Goal: Information Seeking & Learning: Learn about a topic

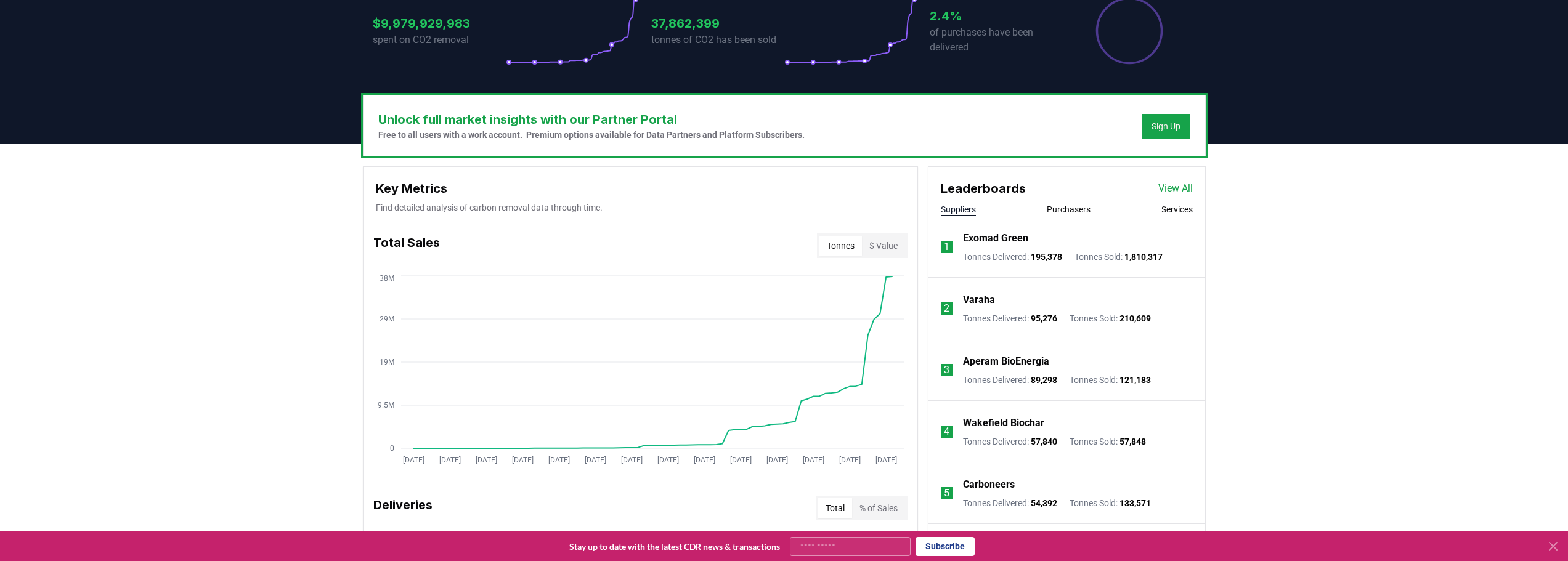
scroll to position [308, 0]
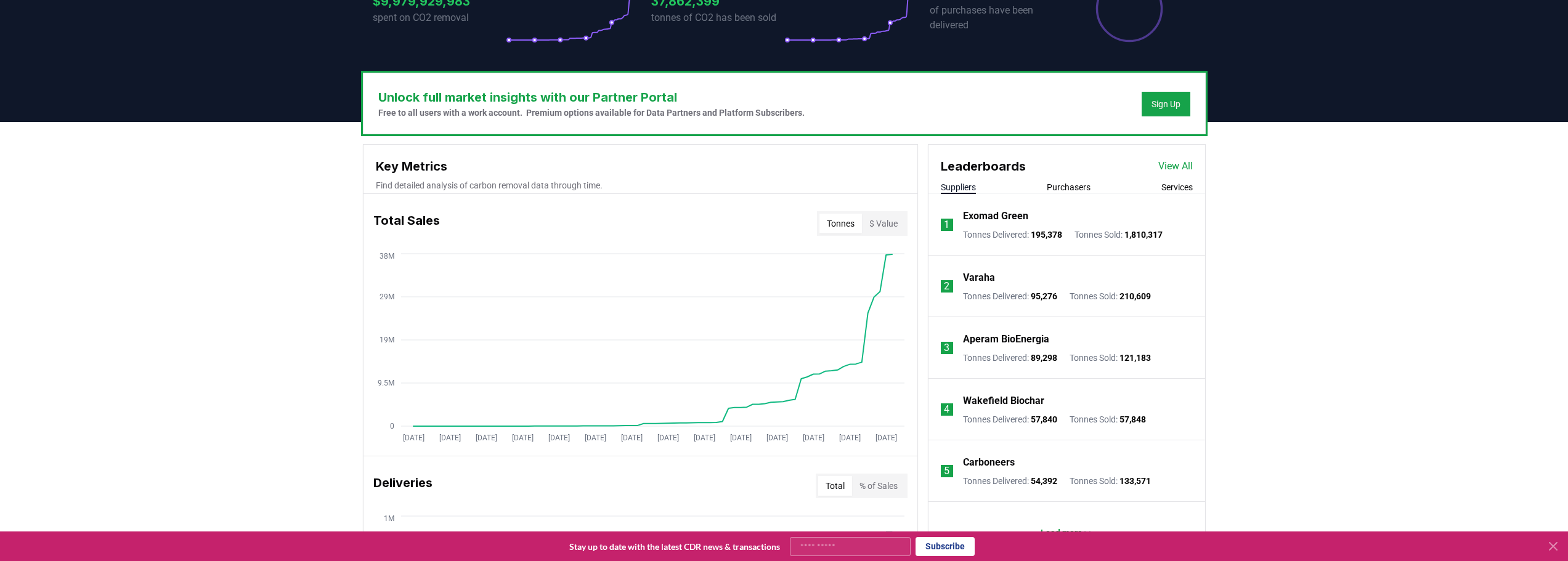
click at [950, 288] on div "2" at bounding box center [947, 286] width 12 height 12
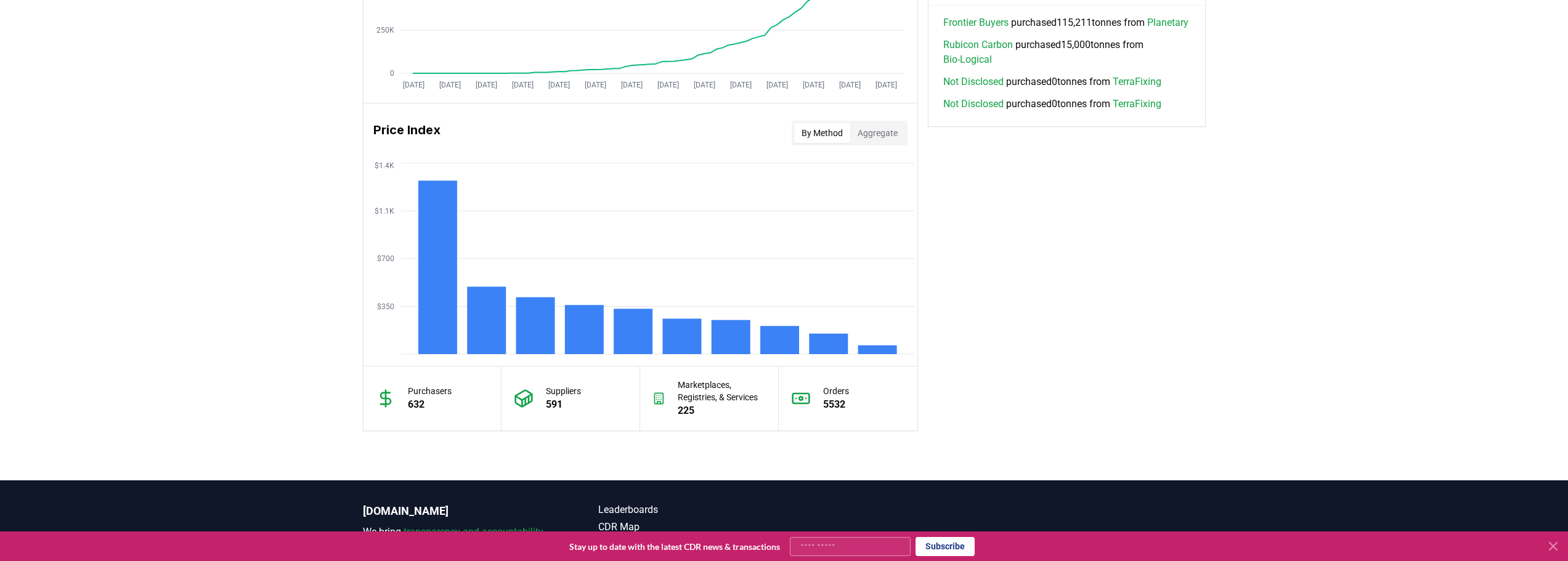
scroll to position [924, 0]
click at [805, 135] on button "By Method" at bounding box center [822, 132] width 56 height 20
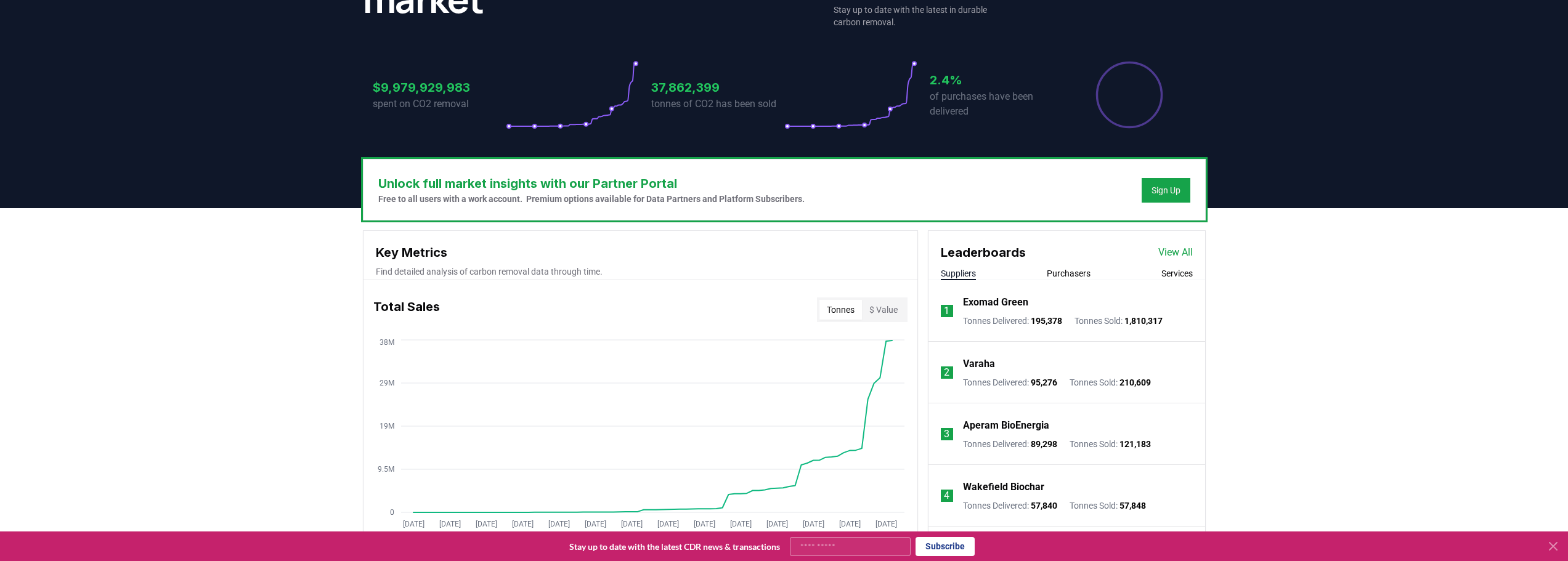
scroll to position [0, 0]
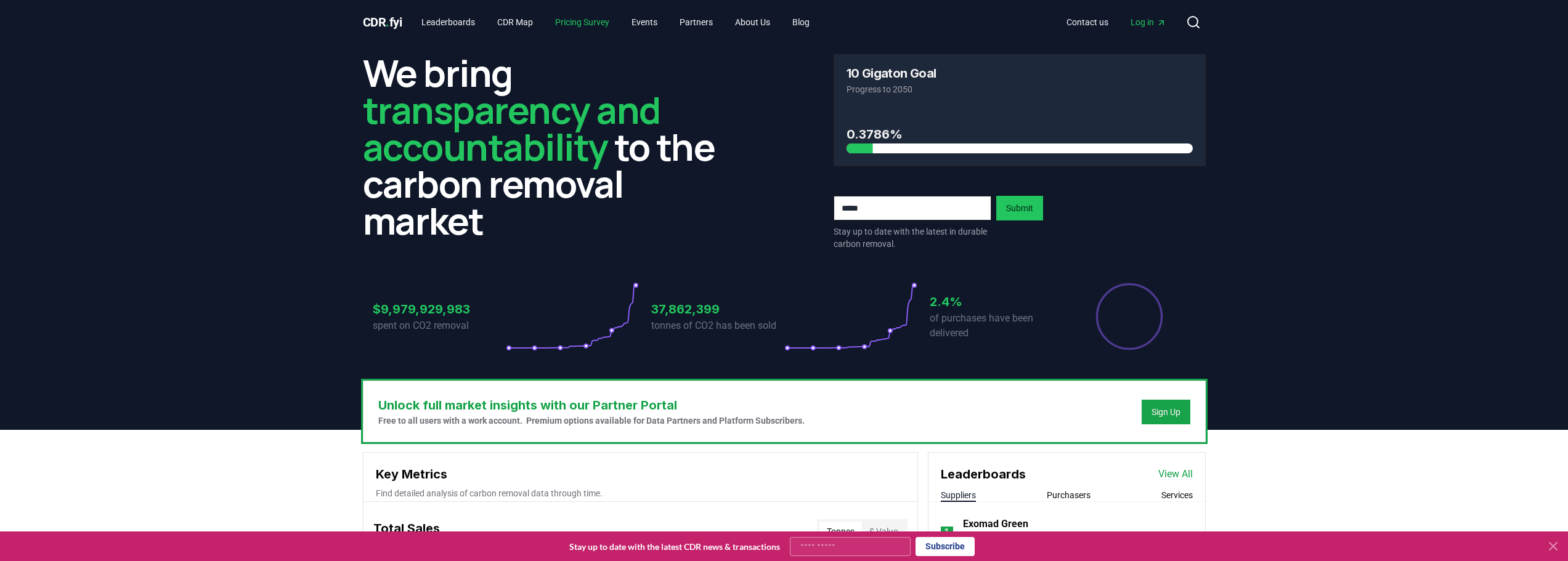
click at [566, 24] on link "Pricing Survey" at bounding box center [582, 22] width 74 height 22
